Goal: Use online tool/utility: Utilize a website feature to perform a specific function

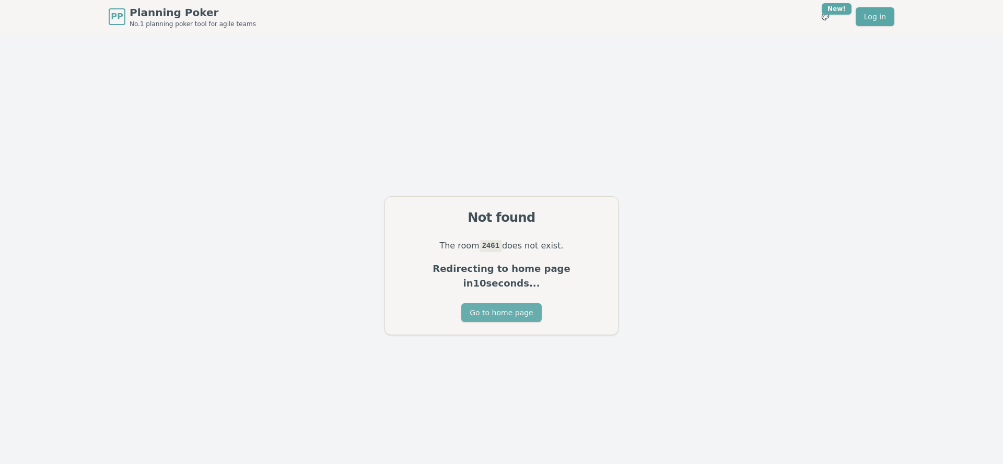
click at [496, 305] on button "Go to home page" at bounding box center [501, 312] width 80 height 19
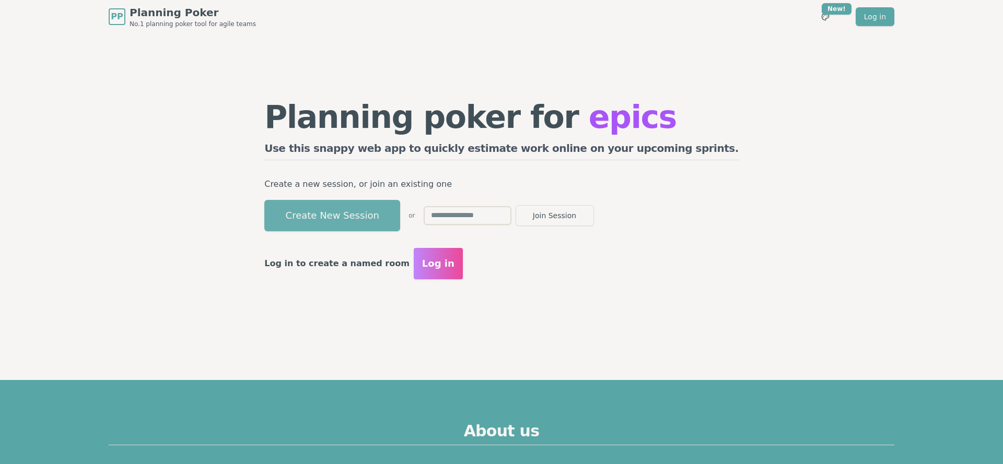
click at [389, 217] on button "Create New Session" at bounding box center [332, 215] width 136 height 31
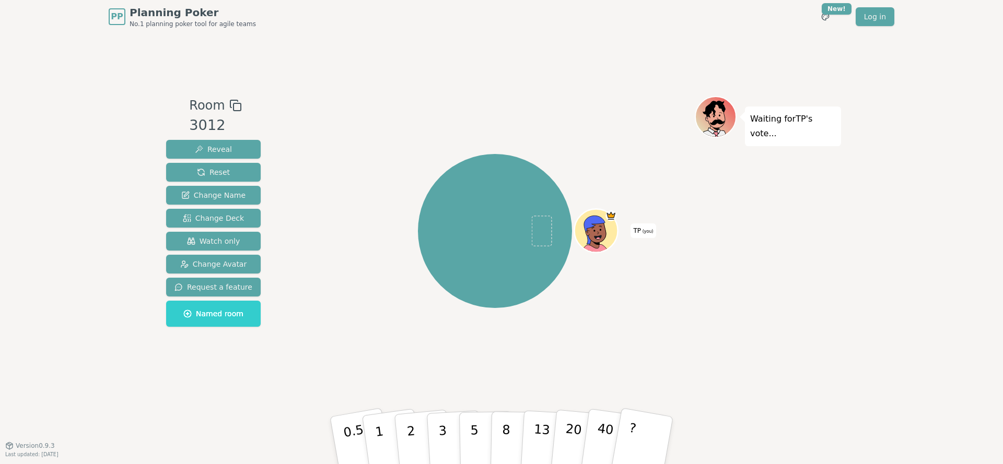
drag, startPoint x: 219, startPoint y: 235, endPoint x: 220, endPoint y: 229, distance: 5.3
click at [219, 235] on button "Watch only" at bounding box center [213, 241] width 95 height 19
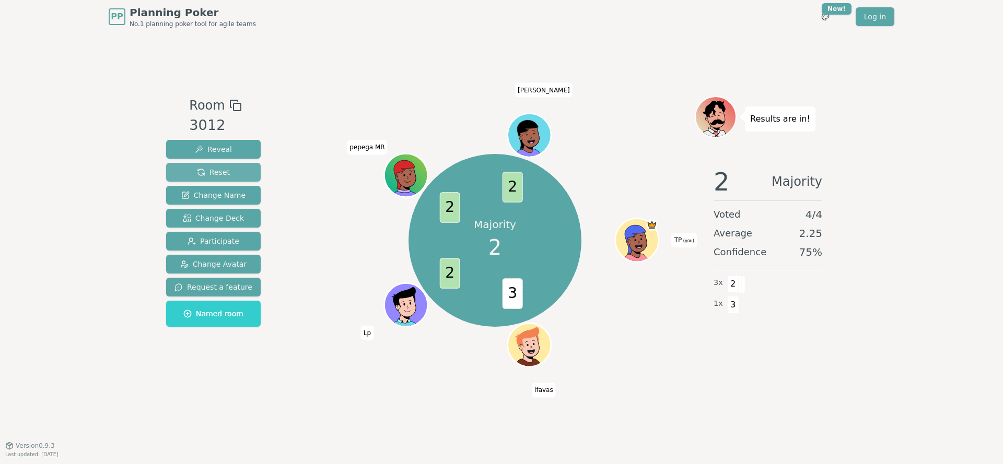
click at [220, 171] on span "Reset" at bounding box center [213, 172] width 33 height 10
click at [215, 173] on span "Reset" at bounding box center [213, 172] width 33 height 10
click at [221, 172] on span "Reset" at bounding box center [213, 172] width 33 height 10
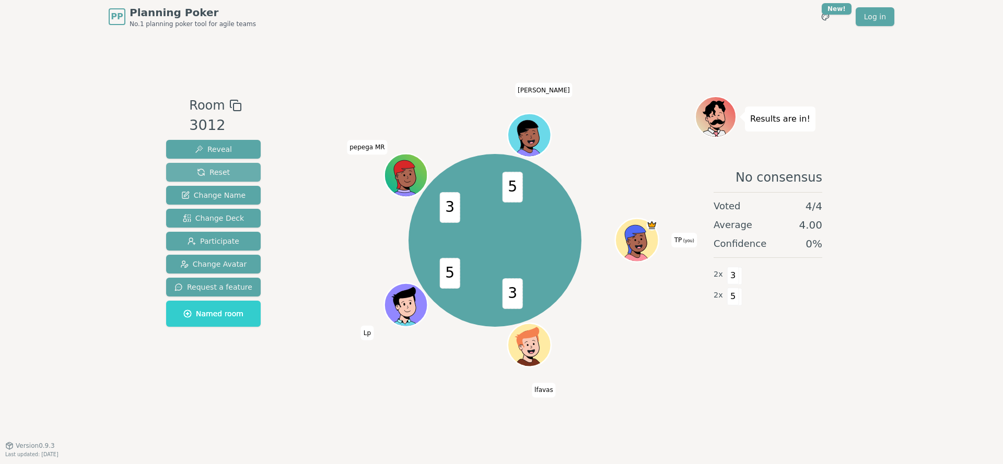
click at [219, 171] on span "Reset" at bounding box center [213, 172] width 33 height 10
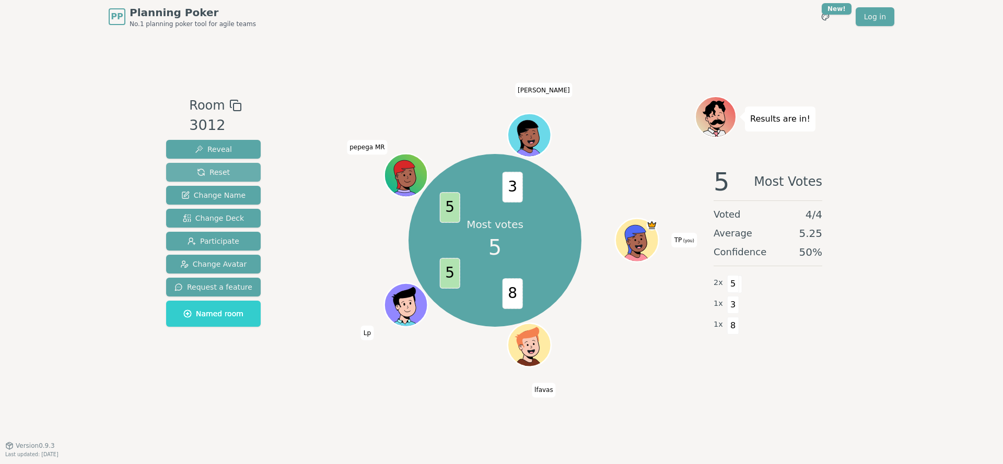
click at [227, 173] on span "Reset" at bounding box center [213, 172] width 33 height 10
